Goal: Information Seeking & Learning: Learn about a topic

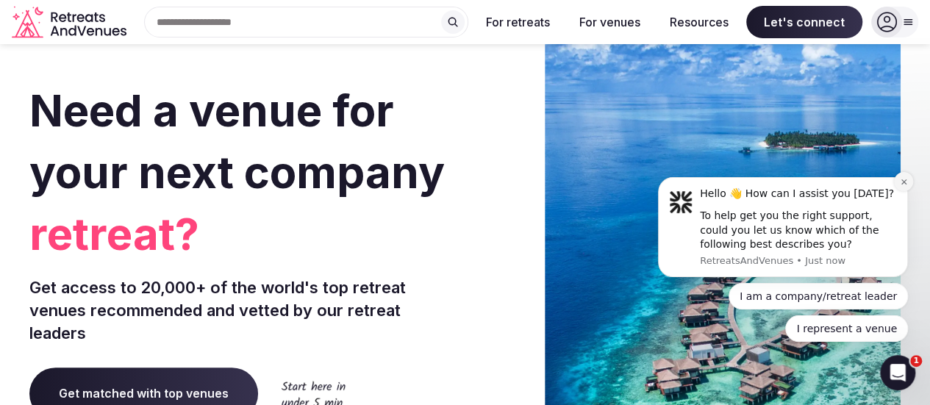
click at [902, 185] on icon "Dismiss notification" at bounding box center [903, 181] width 5 height 5
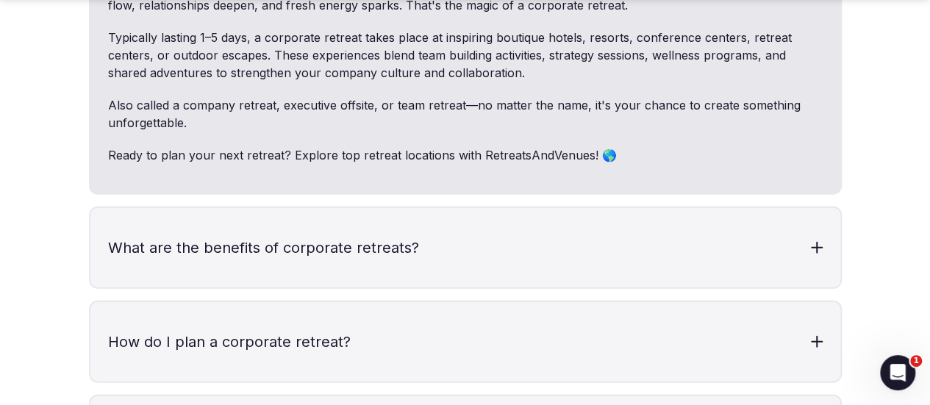
scroll to position [4509, 0]
click at [492, 209] on h3 "What are the benefits of corporate retreats?" at bounding box center [465, 246] width 750 height 79
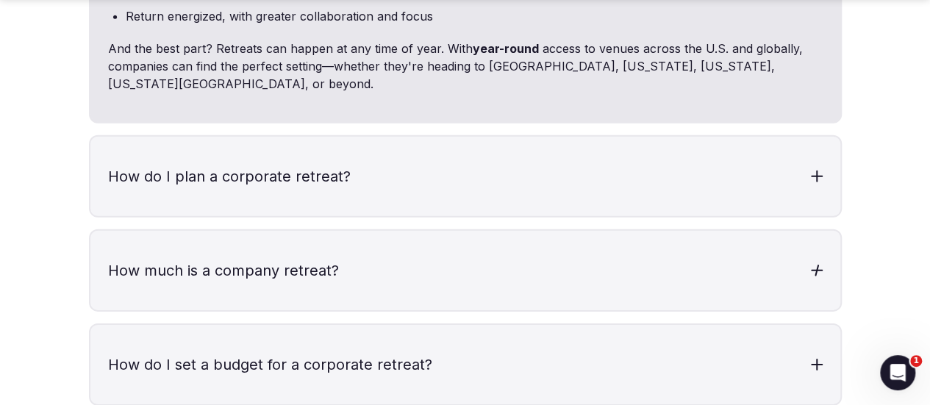
scroll to position [4936, 0]
click at [459, 136] on h3 "How do I plan a corporate retreat?" at bounding box center [465, 175] width 750 height 79
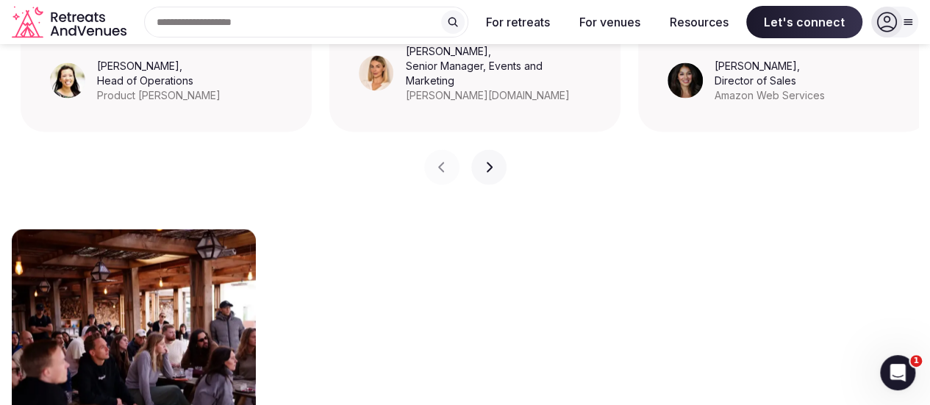
scroll to position [1369, 0]
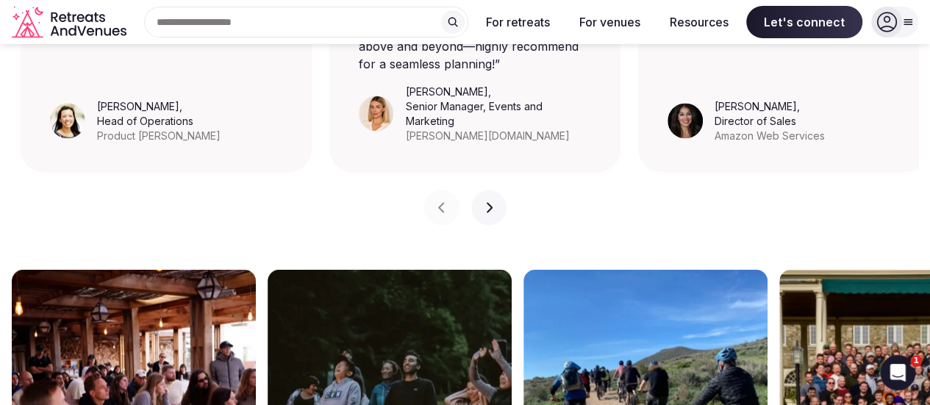
click at [202, 15] on div "Search Popular Destinations [GEOGRAPHIC_DATA], [GEOGRAPHIC_DATA] [GEOGRAPHIC_DA…" at bounding box center [300, 22] width 336 height 31
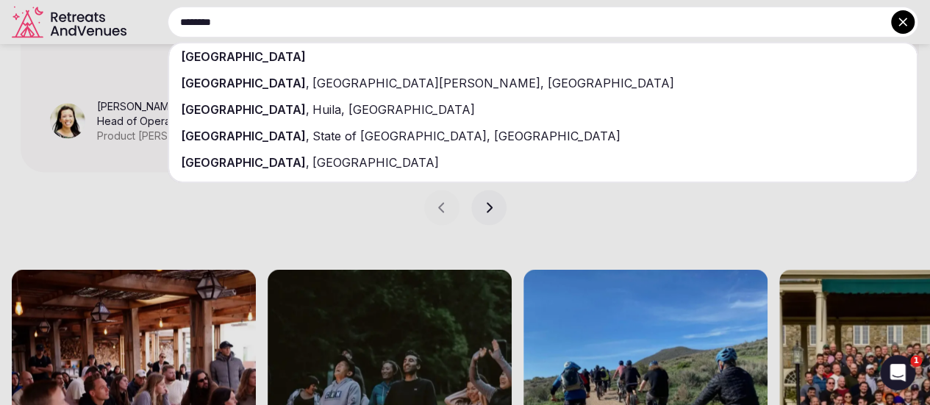
type input "********"
click at [232, 58] on span "[GEOGRAPHIC_DATA]" at bounding box center [243, 56] width 125 height 15
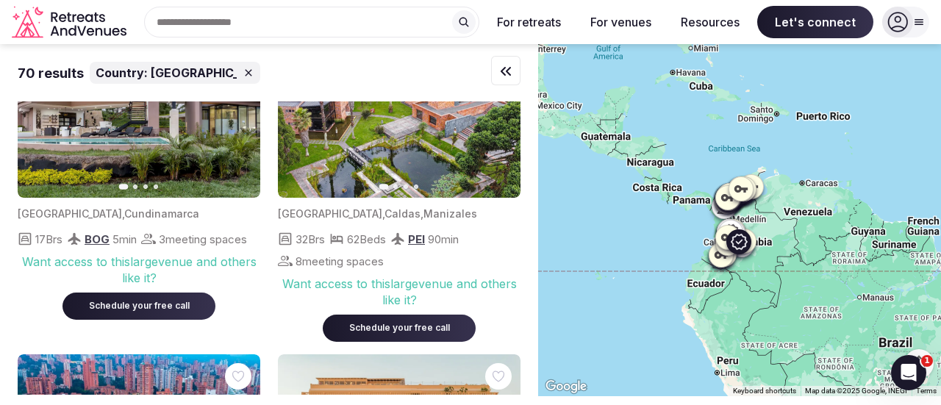
scroll to position [364, 0]
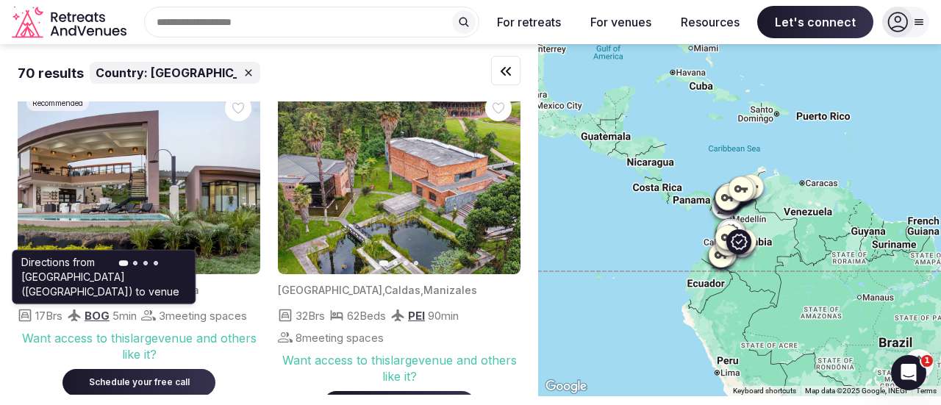
click at [146, 211] on img at bounding box center [139, 180] width 243 height 189
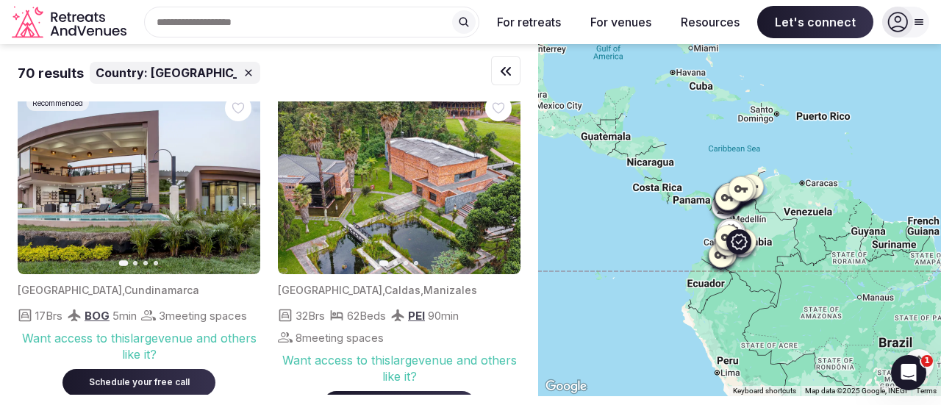
scroll to position [321, 0]
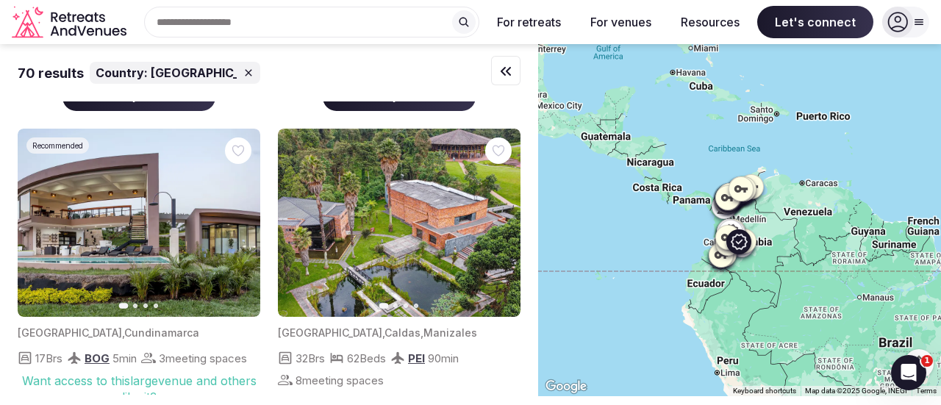
click at [237, 227] on icon "button" at bounding box center [240, 223] width 12 height 12
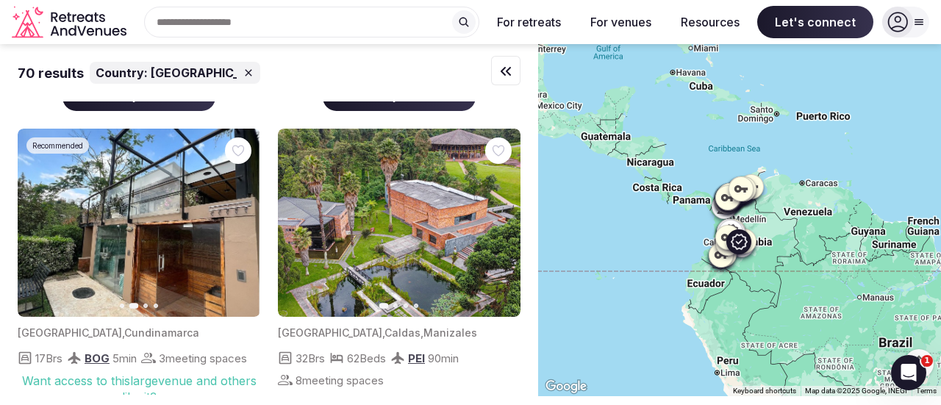
click at [237, 227] on icon "button" at bounding box center [240, 223] width 12 height 12
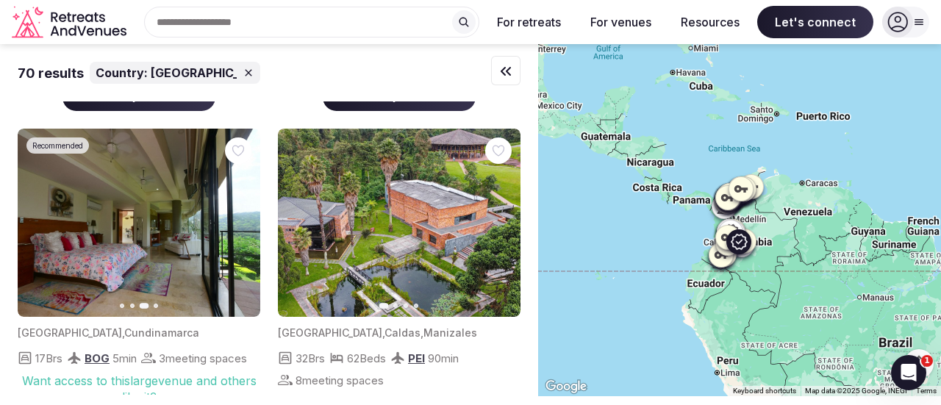
click at [237, 227] on icon "button" at bounding box center [240, 223] width 12 height 12
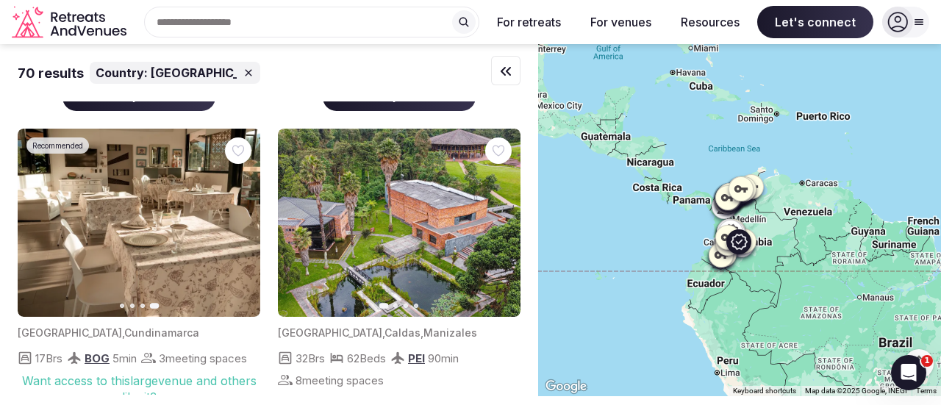
click at [28, 226] on button "Previous slide" at bounding box center [38, 223] width 24 height 24
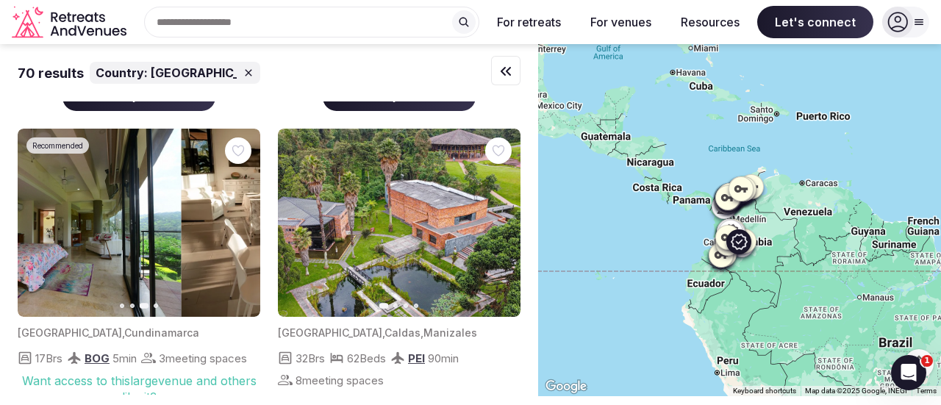
click at [28, 226] on button "Previous slide" at bounding box center [38, 223] width 24 height 24
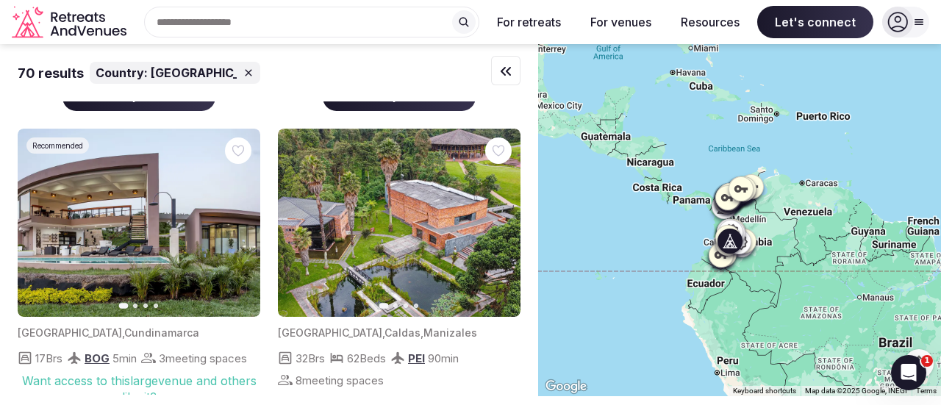
click at [495, 226] on icon "button" at bounding box center [500, 223] width 12 height 12
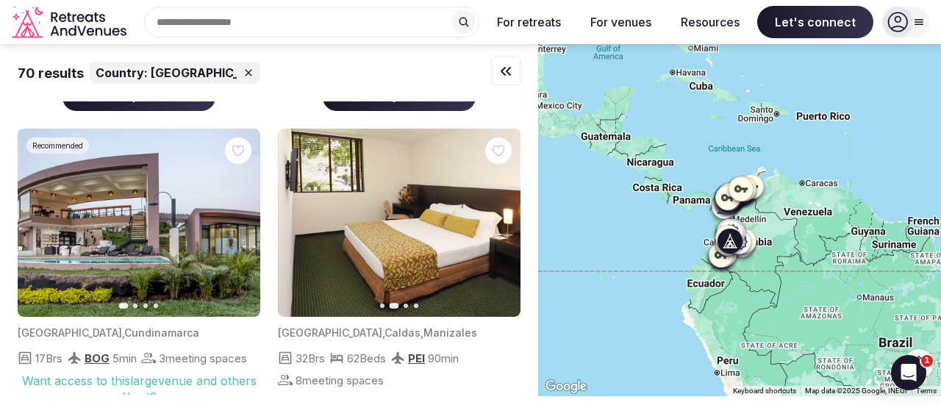
click at [495, 226] on icon "button" at bounding box center [500, 223] width 12 height 12
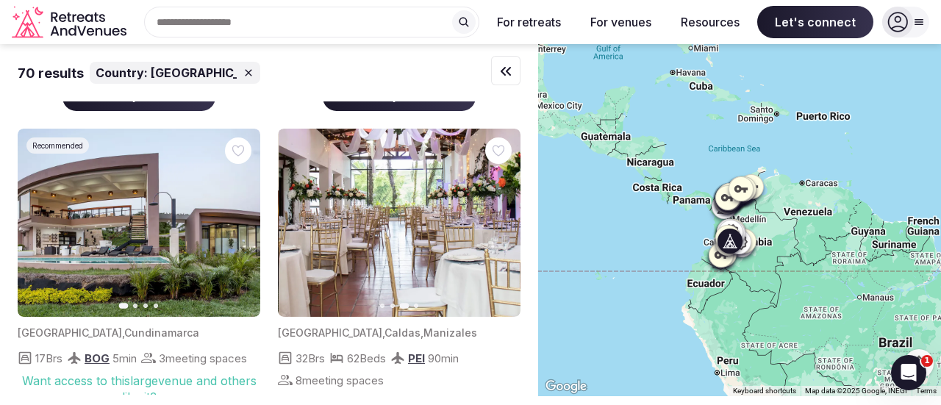
click at [495, 226] on icon "button" at bounding box center [500, 223] width 12 height 12
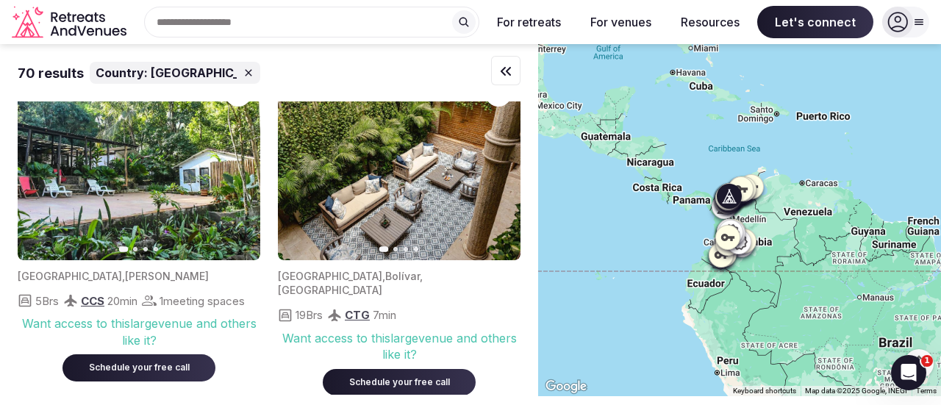
scroll to position [2785, 0]
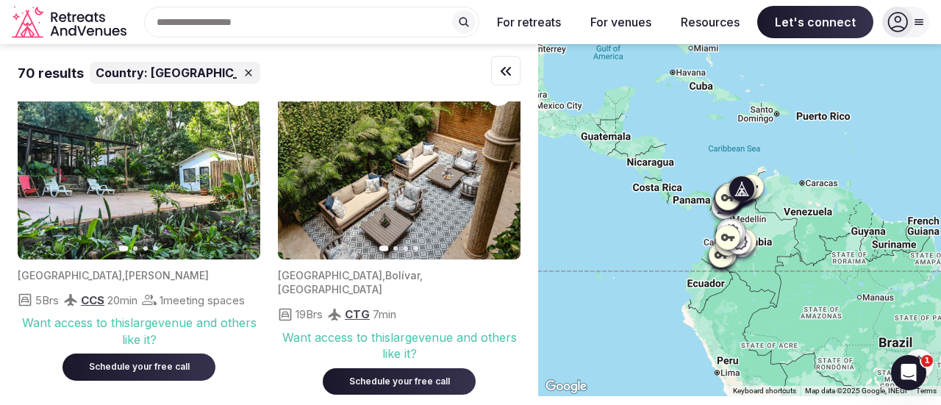
click at [245, 171] on icon "button" at bounding box center [240, 165] width 12 height 12
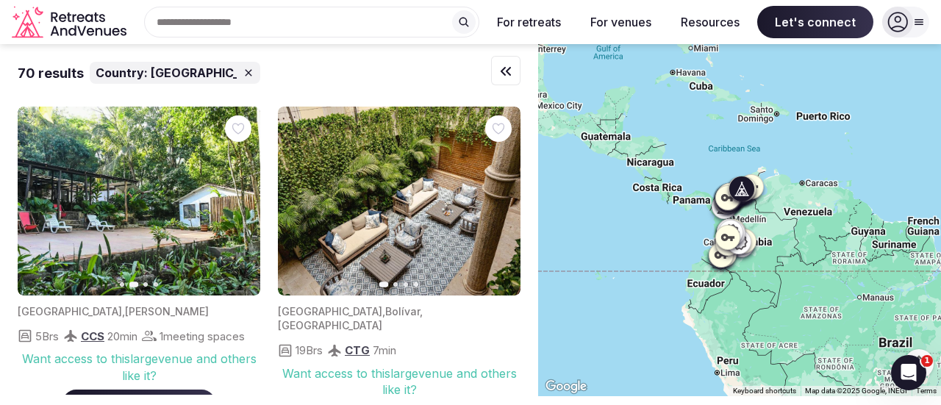
click at [238, 207] on icon "button" at bounding box center [240, 201] width 12 height 12
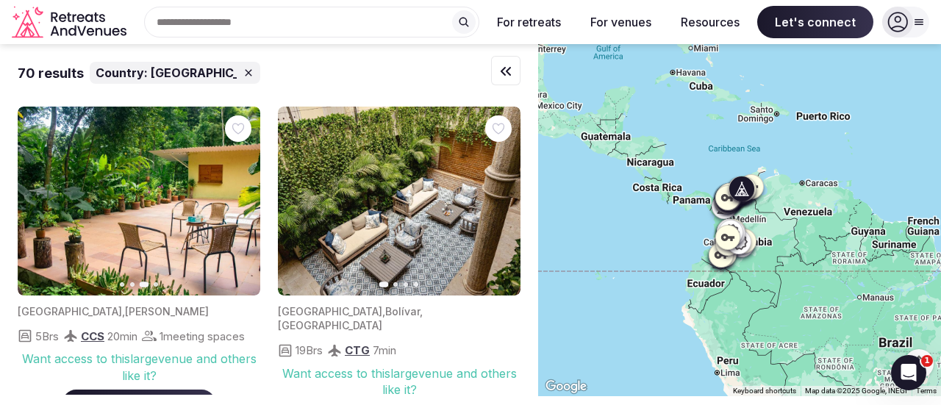
click at [238, 207] on icon "button" at bounding box center [240, 201] width 12 height 12
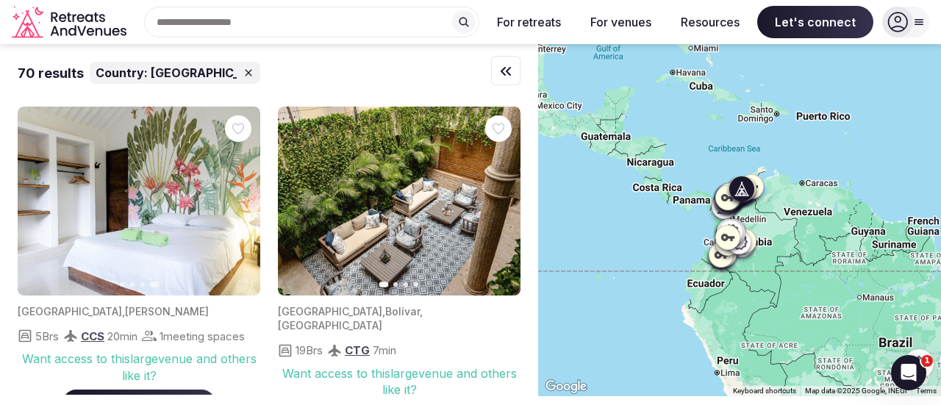
click at [40, 207] on icon "button" at bounding box center [38, 201] width 12 height 12
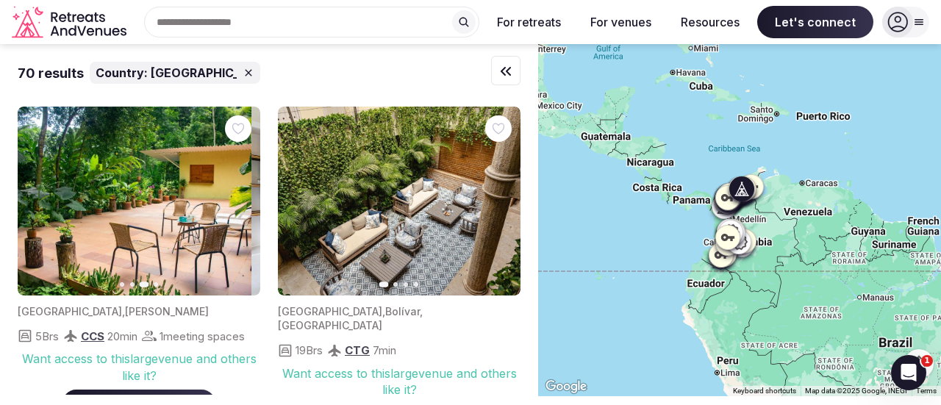
click at [40, 207] on icon "button" at bounding box center [38, 201] width 12 height 12
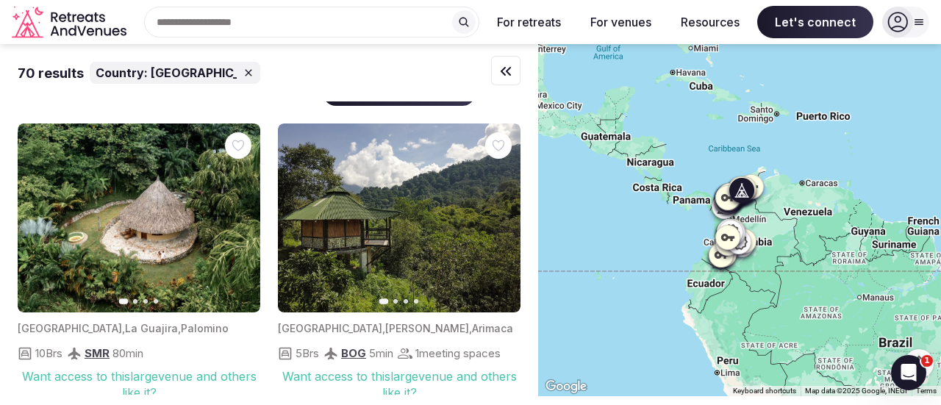
scroll to position [3095, 0]
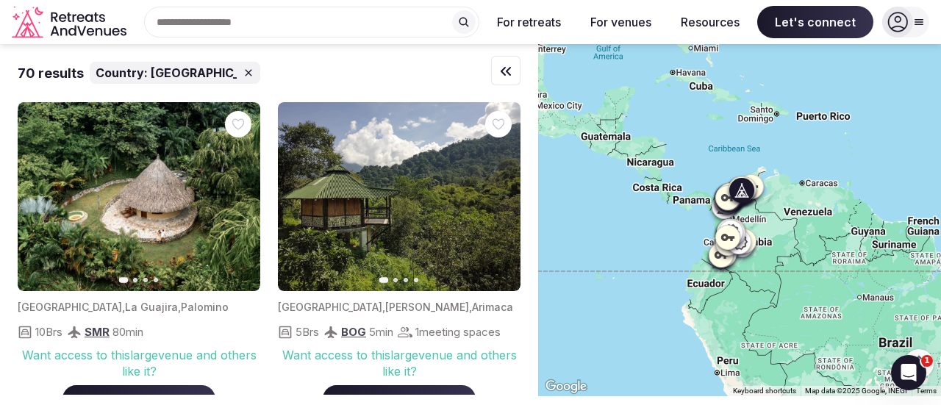
click at [496, 200] on button "Next slide" at bounding box center [500, 197] width 24 height 24
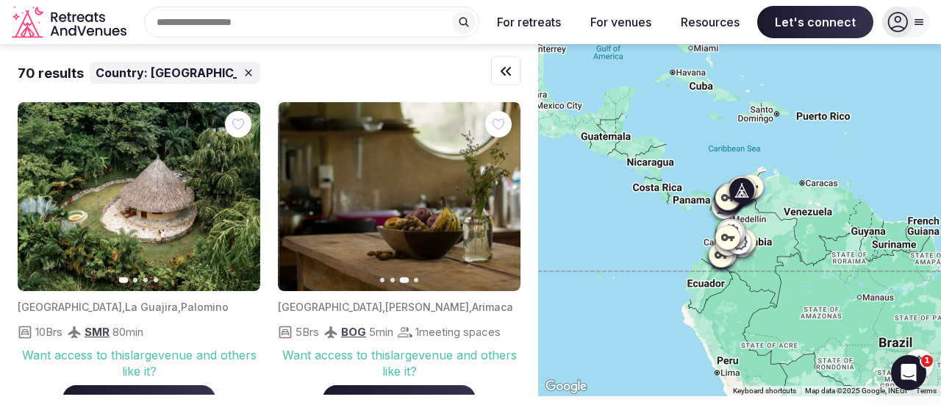
click at [496, 200] on button "Next slide" at bounding box center [500, 197] width 24 height 24
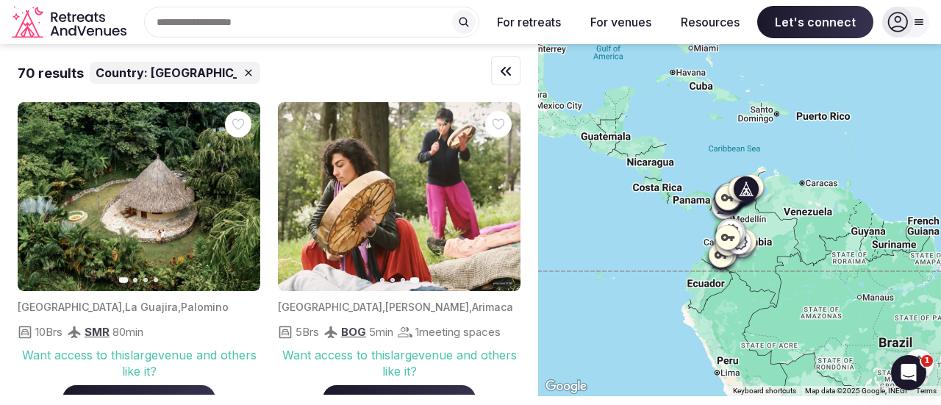
click at [234, 193] on icon "button" at bounding box center [240, 197] width 12 height 12
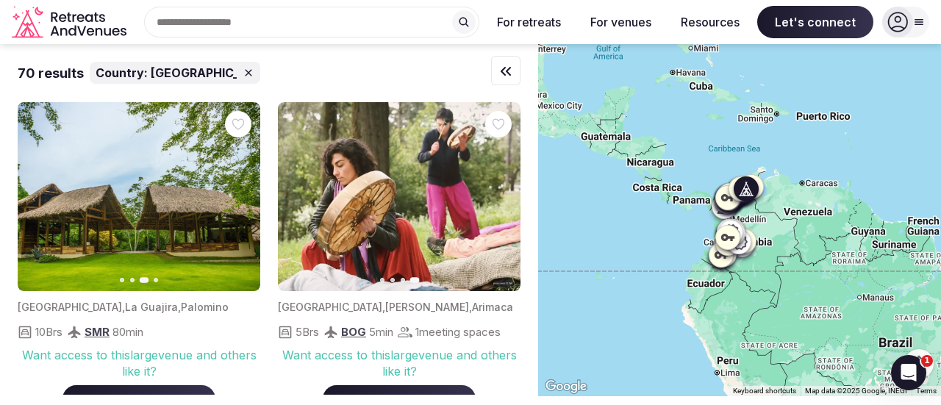
click at [234, 193] on icon "button" at bounding box center [240, 197] width 12 height 12
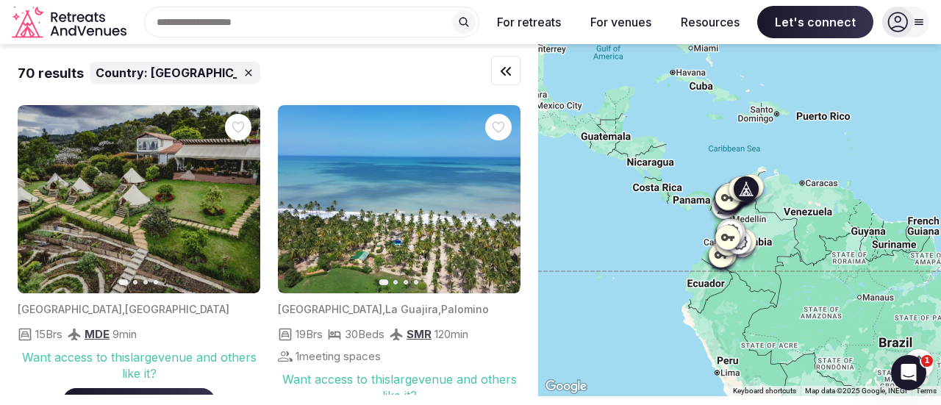
scroll to position [3745, 0]
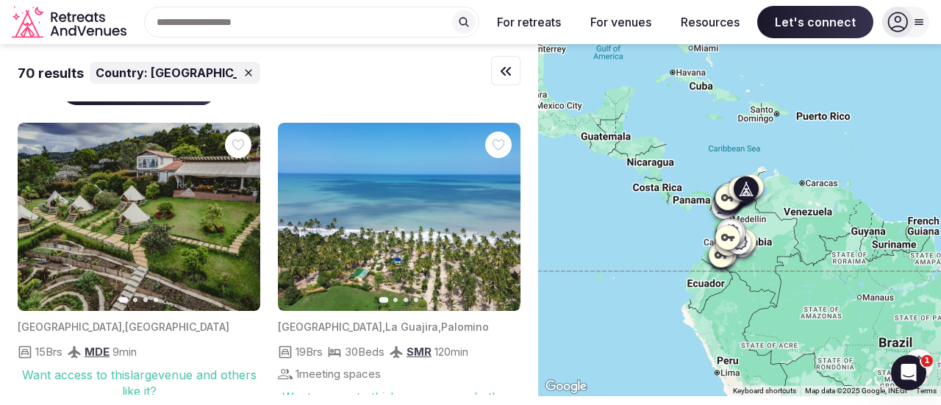
click at [495, 211] on icon "button" at bounding box center [500, 217] width 12 height 12
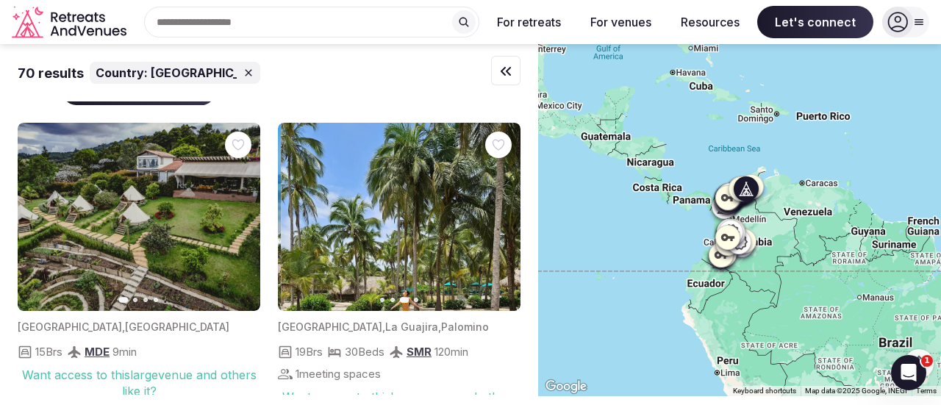
click at [495, 211] on icon "button" at bounding box center [500, 217] width 12 height 12
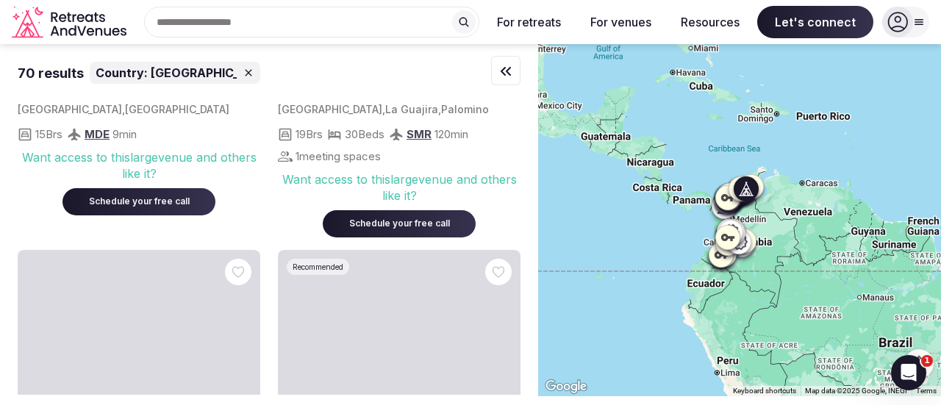
scroll to position [4078, 0]
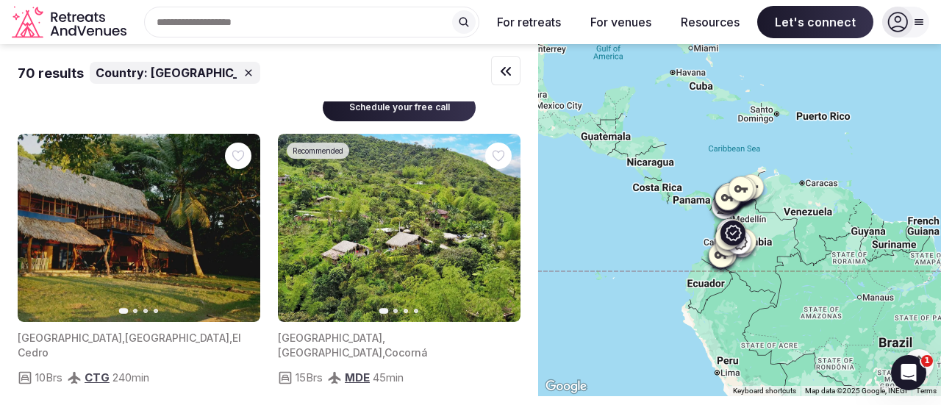
click at [507, 196] on img at bounding box center [399, 228] width 243 height 189
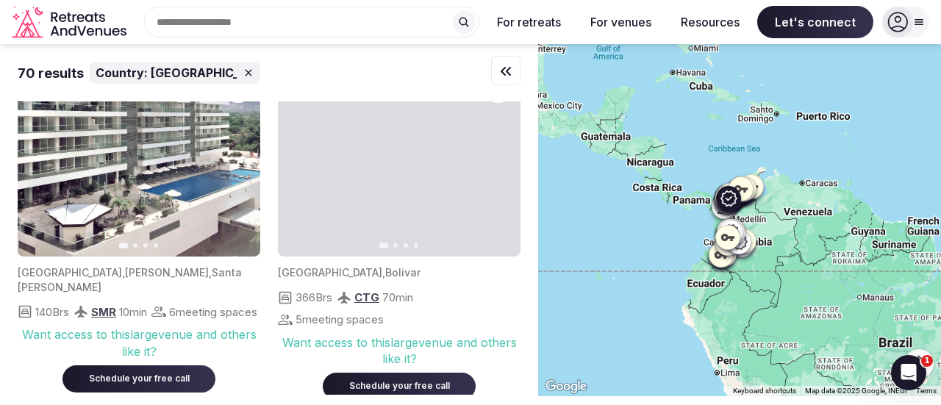
scroll to position [5847, 0]
